Goal: Check status: Check status

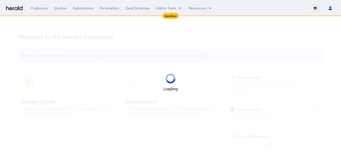
select select "*******"
select select "pfm_2v8p_herald_api"
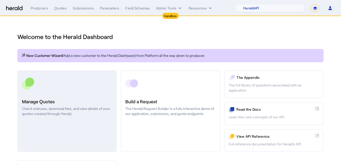
click at [87, 102] on h3 "Manage Quotes" at bounding box center [67, 101] width 90 height 7
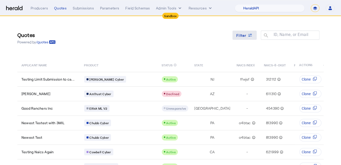
click at [240, 34] on span "Filter" at bounding box center [241, 35] width 10 height 5
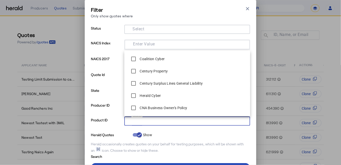
click at [155, 121] on input "Select" at bounding box center [186, 121] width 116 height 6
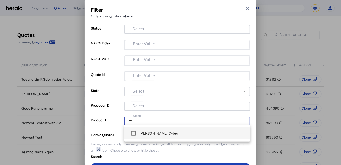
type input "***"
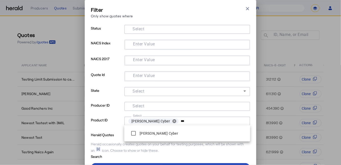
click at [109, 139] on form "Status Select NAICS Index Enter Value NAICS 2017 Enter Value Quote Id Enter Val…" at bounding box center [170, 92] width 159 height 134
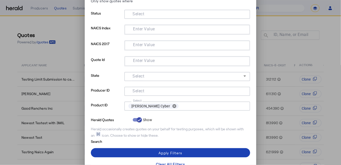
scroll to position [21, 0]
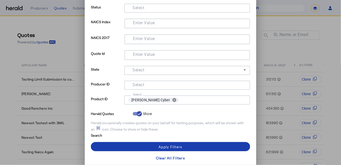
click at [117, 143] on span at bounding box center [170, 147] width 159 height 12
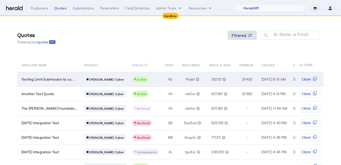
click at [72, 75] on td "Testing Limit Submission to ca..." at bounding box center [48, 79] width 63 height 15
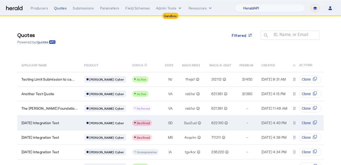
click at [74, 125] on td "[DATE] Integration Test" at bounding box center [48, 123] width 63 height 15
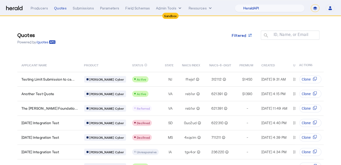
click at [317, 8] on select "**********" at bounding box center [315, 8] width 9 height 8
select select "**********"
click at [311, 4] on select "**********" at bounding box center [315, 8] width 9 height 8
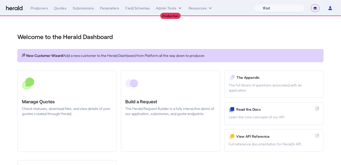
click at [278, 8] on select "1Fort Affinity Risk [PERSON_NAME] [PERSON_NAME] CRC Campus Coverage Citadel Fif…" at bounding box center [279, 8] width 51 height 8
click at [254, 4] on select "1Fort Affinity Risk [PERSON_NAME] [PERSON_NAME] CRC Campus Coverage Citadel Fif…" at bounding box center [279, 8] width 51 height 8
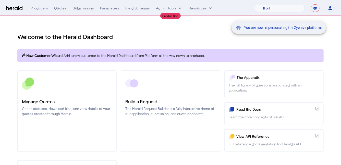
click at [60, 97] on div "You are now impersonating the Zywave platform." at bounding box center [170, 82] width 341 height 165
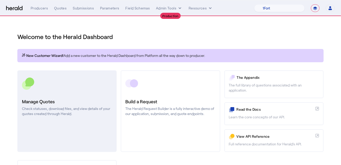
click at [73, 107] on p "Check statuses, download files, and view details of your quotes created through…" at bounding box center [67, 111] width 90 height 10
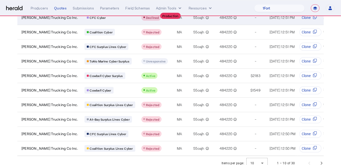
scroll to position [66, 0]
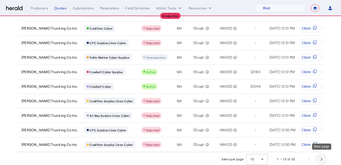
click at [319, 157] on span "Next page" at bounding box center [321, 159] width 12 height 12
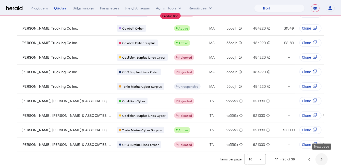
click at [320, 157] on span "Next page" at bounding box center [321, 159] width 12 height 12
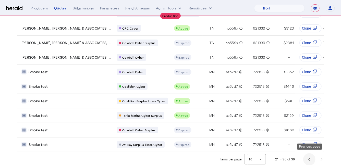
click at [309, 157] on span "Previous page" at bounding box center [309, 159] width 12 height 12
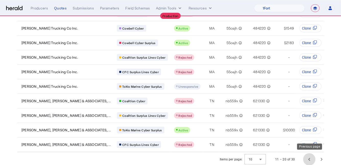
click at [307, 158] on span "Previous page" at bounding box center [309, 159] width 12 height 12
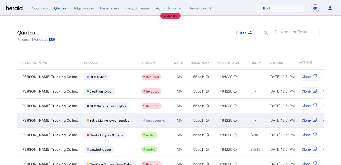
scroll to position [0, 0]
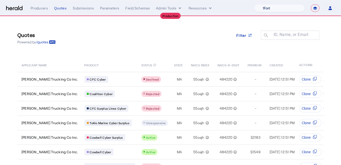
click at [283, 10] on select "1Fort Affinity Risk [PERSON_NAME] [PERSON_NAME] CRC Campus Coverage Citadel Fif…" at bounding box center [279, 8] width 51 height 8
select select "pfm_h3db_crc"
click at [254, 4] on select "1Fort Affinity Risk [PERSON_NAME] [PERSON_NAME] CRC Campus Coverage Citadel Fif…" at bounding box center [279, 8] width 51 height 8
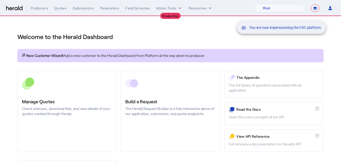
click at [72, 104] on div "You are now impersonating the CRC platform." at bounding box center [170, 82] width 341 height 165
click at [78, 103] on h3 "Manage Quotes" at bounding box center [67, 101] width 90 height 7
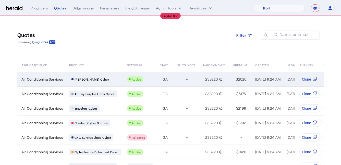
click at [107, 82] on div "[PERSON_NAME] Cyber" at bounding box center [95, 79] width 52 height 7
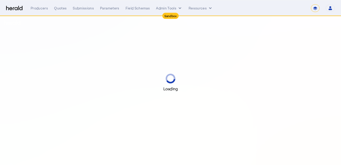
select select "*******"
select select "pfm_2v8p_herald_api"
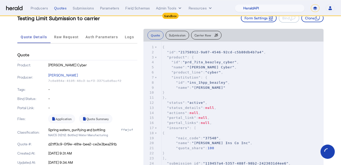
scroll to position [21, 0]
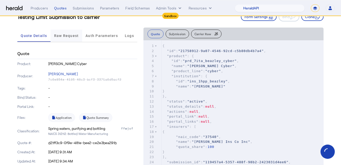
click at [71, 35] on span "Raw Request" at bounding box center [66, 36] width 25 height 4
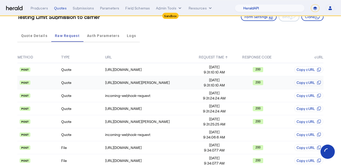
scroll to position [56, 0]
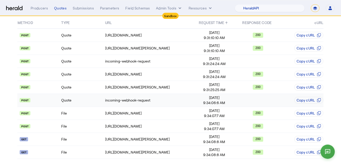
click at [85, 101] on td "Quote" at bounding box center [83, 100] width 44 height 13
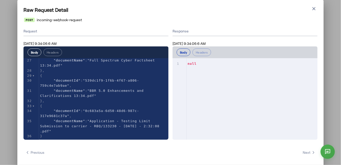
scroll to position [0, 0]
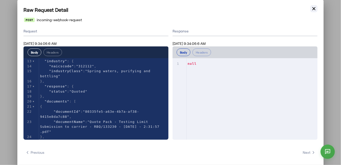
click at [314, 8] on icon "button" at bounding box center [313, 8] width 5 height 5
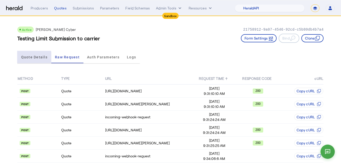
click at [33, 57] on span "Quote Details" at bounding box center [34, 57] width 26 height 4
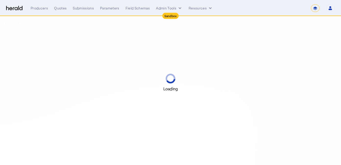
select select "*******"
select select "pfm_2v8p_herald_api"
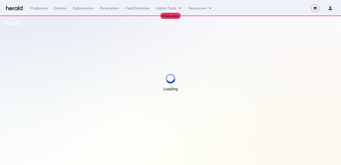
select select "**********"
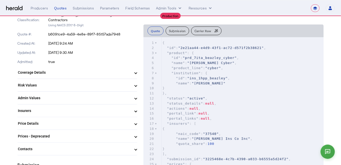
scroll to position [147, 0]
click at [68, 75] on mat-expansion-panel-header "Coverage Details" at bounding box center [77, 73] width 120 height 12
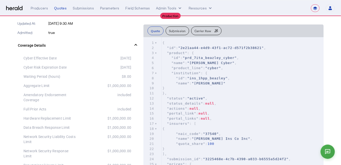
scroll to position [0, 0]
